Goal: Communication & Community: Answer question/provide support

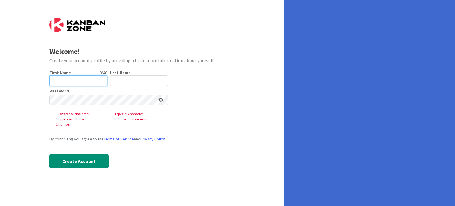
click at [57, 80] on input "text" at bounding box center [78, 80] width 58 height 11
type input "[PERSON_NAME]"
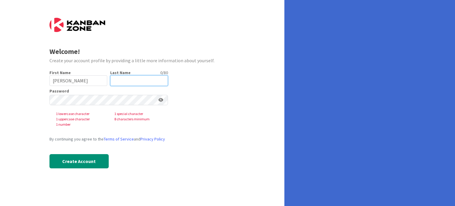
click at [131, 80] on input "text" at bounding box center [139, 80] width 58 height 11
type input "[PERSON_NAME]"
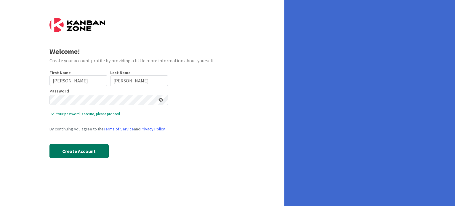
click at [81, 152] on button "Create Account" at bounding box center [78, 151] width 59 height 14
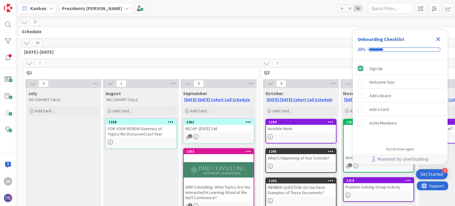
click at [437, 38] on icon "Close Checklist" at bounding box center [438, 39] width 4 height 4
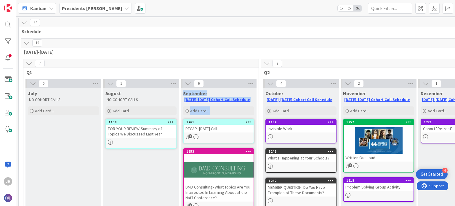
drag, startPoint x: 259, startPoint y: 89, endPoint x: 261, endPoint y: 59, distance: 30.2
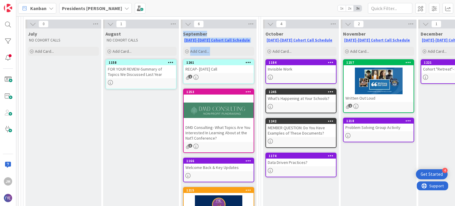
scroll to position [58, 0]
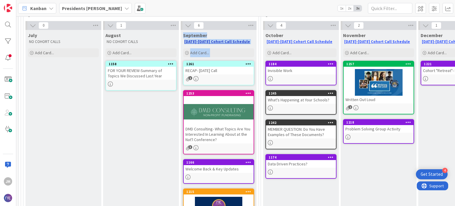
click at [210, 40] on link "[DATE]-[DATE] Cohort Call Schedule" at bounding box center [217, 41] width 66 height 5
click at [294, 42] on link "[DATE]-[DATE] Cohort Call Schedule" at bounding box center [299, 41] width 66 height 5
click at [295, 129] on div "MEMBER QUESTION: Do You Have Examples of These Documents?" at bounding box center [301, 131] width 70 height 13
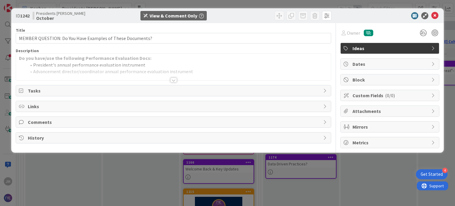
click at [174, 80] on div at bounding box center [173, 80] width 7 height 5
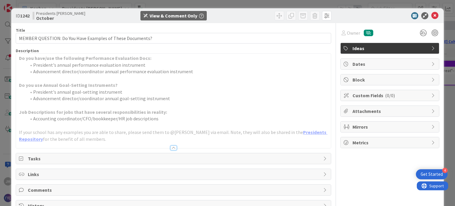
click at [32, 174] on span "Links" at bounding box center [174, 174] width 292 height 7
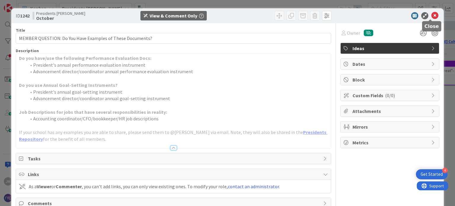
click at [431, 13] on icon at bounding box center [434, 15] width 7 height 7
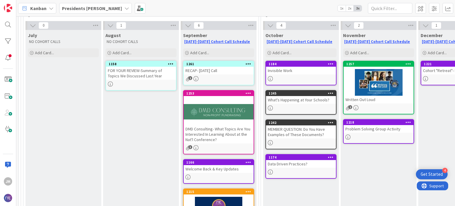
click at [49, 8] on icon at bounding box center [51, 8] width 5 height 5
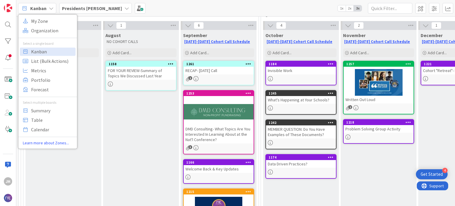
click at [152, 7] on div "Kanban My Zone Organization Select a single board Kanban List (Bulk Actions) Me…" at bounding box center [235, 8] width 439 height 16
